Goal: Book appointment/travel/reservation

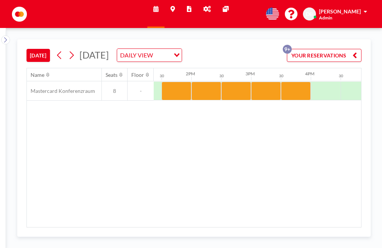
scroll to position [0, 798]
click at [299, 84] on div at bounding box center [296, 91] width 30 height 19
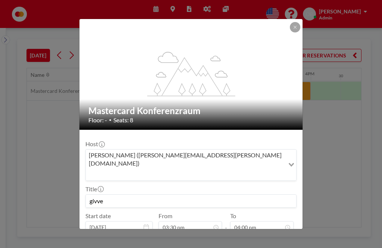
click at [293, 25] on icon at bounding box center [295, 27] width 4 height 4
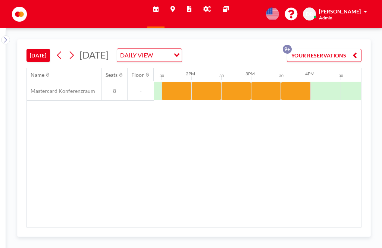
click at [261, 82] on div at bounding box center [266, 91] width 30 height 19
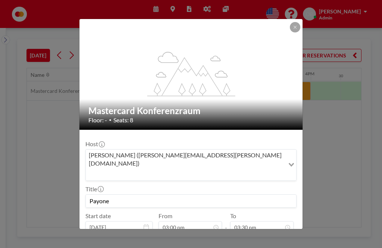
click at [295, 22] on button at bounding box center [295, 27] width 10 height 10
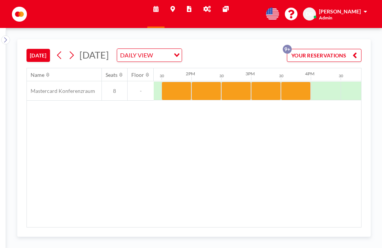
click at [236, 82] on div at bounding box center [236, 91] width 30 height 19
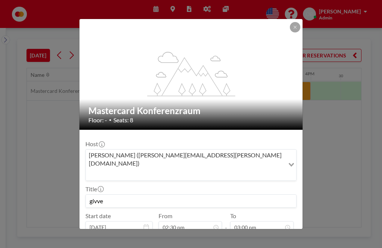
click at [294, 22] on button at bounding box center [295, 27] width 10 height 10
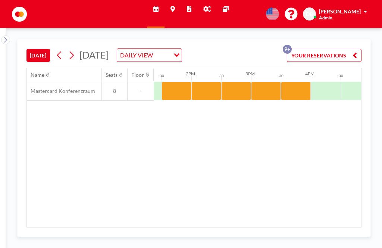
click at [204, 84] on div at bounding box center [206, 91] width 30 height 19
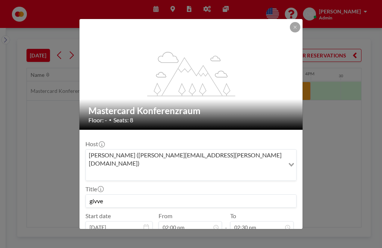
click at [298, 22] on button at bounding box center [295, 27] width 10 height 10
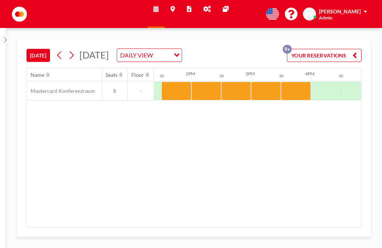
click at [184, 82] on div at bounding box center [176, 91] width 30 height 19
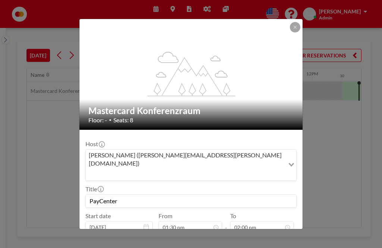
scroll to position [0, 626]
click at [293, 26] on icon at bounding box center [294, 27] width 3 height 3
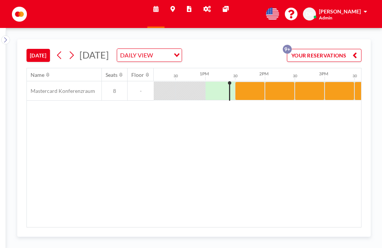
scroll to position [0, 724]
click at [200, 134] on div "Name Seats Floor 12AM 30 1AM 30 2AM 30 3AM 30 4AM 30 5AM 30 6AM 30 7AM 30 8AM 3…" at bounding box center [194, 147] width 334 height 159
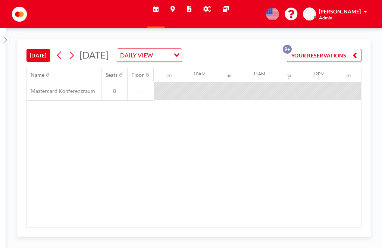
scroll to position [0, 626]
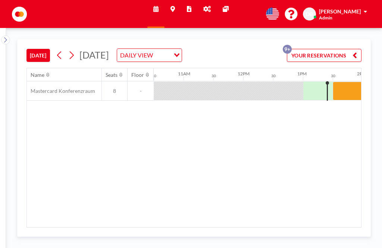
click at [347, 201] on div "Name Seats Floor 12AM 30 1AM 30 2AM 30 3AM 30 4AM 30 5AM 30 6AM 30 7AM 30 8AM 3…" at bounding box center [194, 147] width 334 height 159
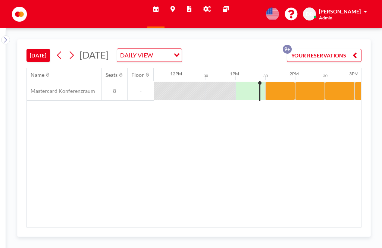
scroll to position [0, 694]
click at [282, 82] on div at bounding box center [281, 91] width 30 height 19
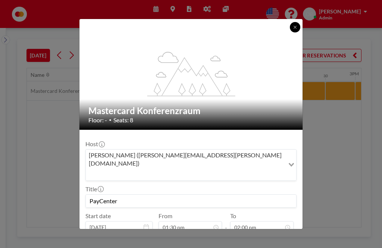
click at [290, 22] on button at bounding box center [295, 27] width 10 height 10
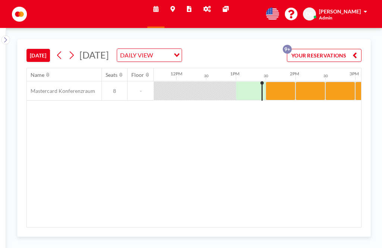
click at [284, 82] on div at bounding box center [281, 91] width 30 height 19
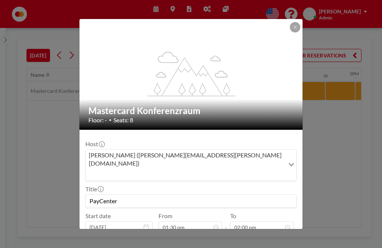
click at [295, 22] on button at bounding box center [295, 27] width 10 height 10
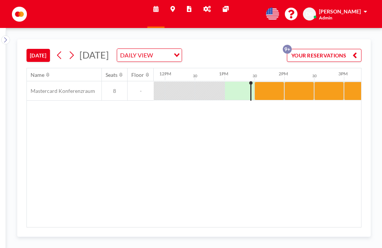
scroll to position [0, 705]
click at [299, 82] on div at bounding box center [299, 91] width 30 height 19
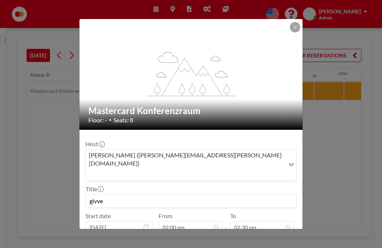
click at [235, 240] on button "REMOVE" at bounding box center [231, 246] width 29 height 13
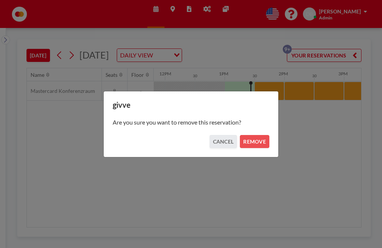
click at [261, 142] on button "REMOVE" at bounding box center [254, 141] width 29 height 13
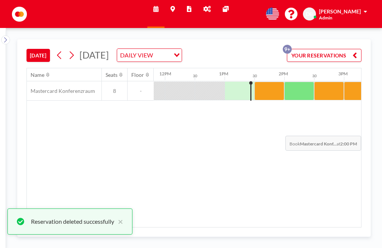
click at [315, 109] on div "Name Seats Floor 12AM 30 1AM 30 2AM 30 3AM 30 4AM 30 5AM 30 6AM 30 7AM 30 8AM 3…" at bounding box center [194, 147] width 334 height 159
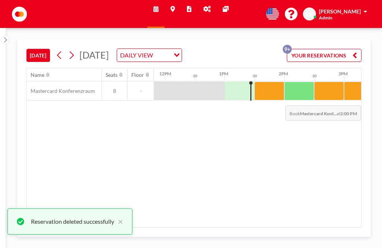
click at [299, 82] on div at bounding box center [299, 91] width 30 height 19
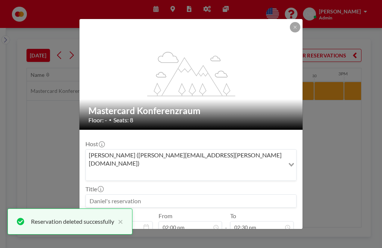
click at [185, 195] on input at bounding box center [191, 201] width 210 height 13
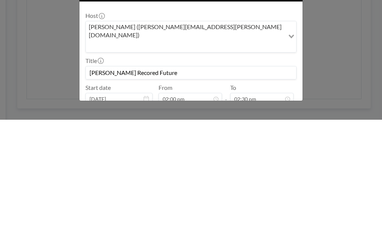
type input "[PERSON_NAME] Recored Future"
click at [280, 240] on button "BOOK NOW" at bounding box center [278, 246] width 38 height 13
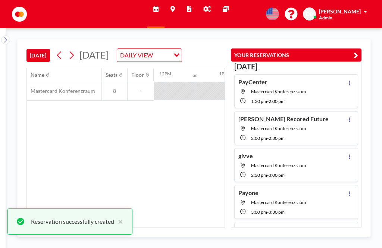
scroll to position [5, 0]
